Goal: Navigation & Orientation: Find specific page/section

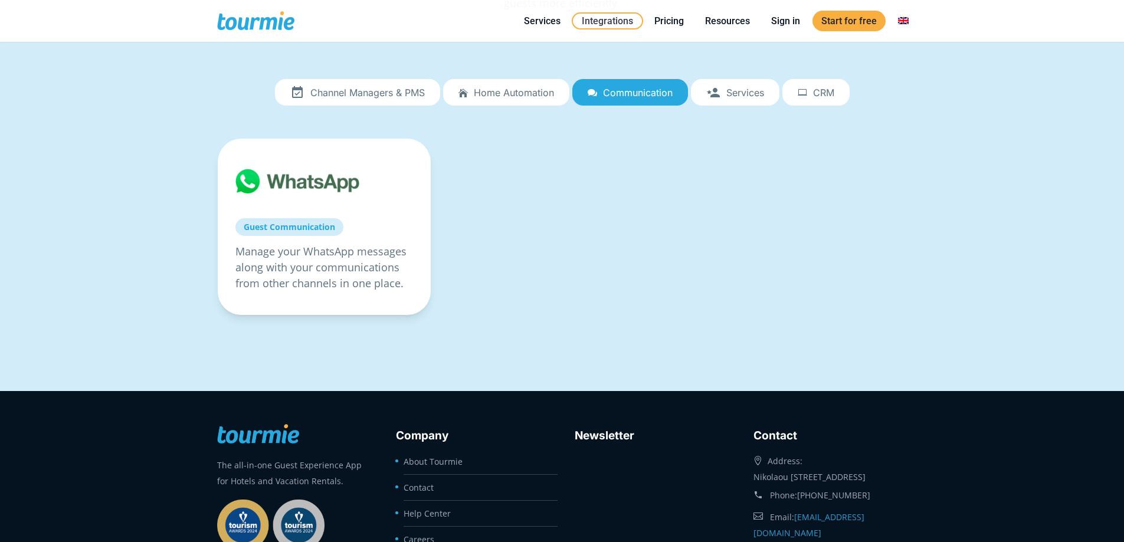
click at [782, 23] on link "Sign in" at bounding box center [786, 21] width 47 height 15
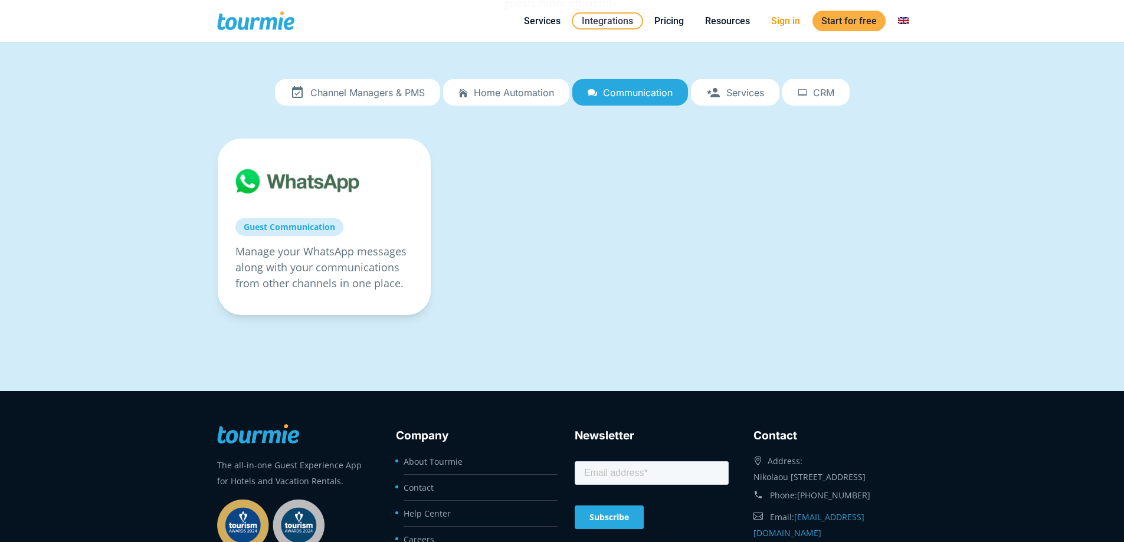
click at [774, 22] on link "Sign in" at bounding box center [786, 21] width 47 height 15
click at [783, 23] on link "Sign in" at bounding box center [786, 21] width 47 height 15
